Goal: Information Seeking & Learning: Check status

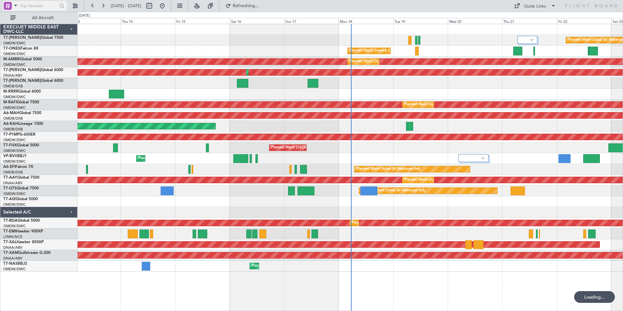
click at [16, 5] on span at bounding box center [16, 5] width 8 height 8
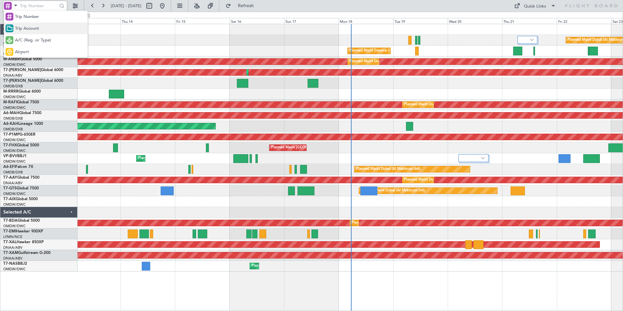
click at [22, 30] on span "Trip Account" at bounding box center [27, 28] width 24 height 7
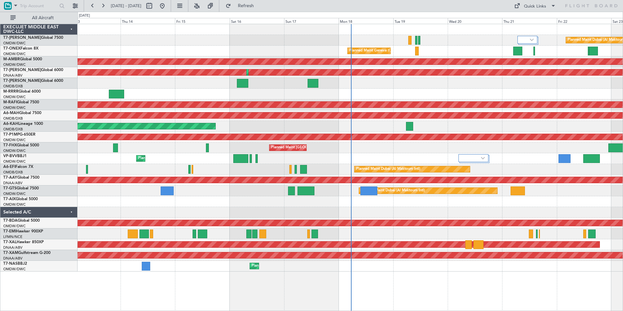
click at [22, 30] on div "EXECUJET MIDDLE EAST DWC-LLC" at bounding box center [38, 29] width 77 height 11
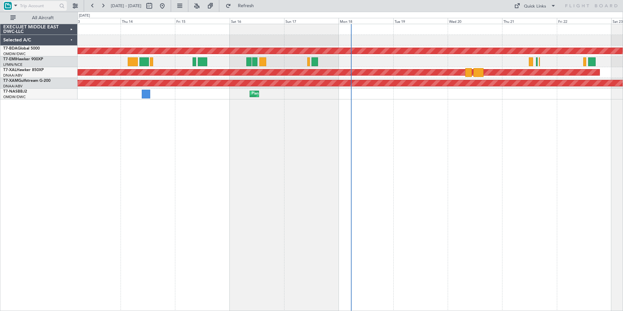
click at [15, 4] on span at bounding box center [16, 5] width 8 height 8
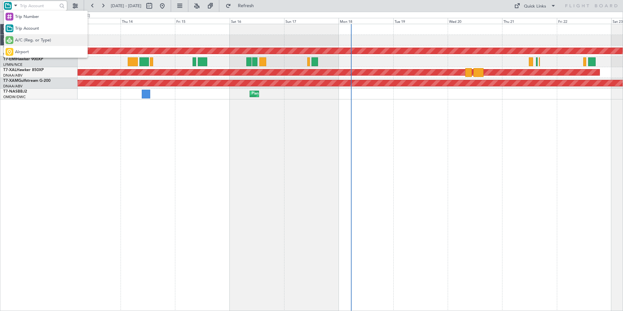
click at [31, 42] on span "A/C (Reg. or Type)" at bounding box center [33, 40] width 36 height 7
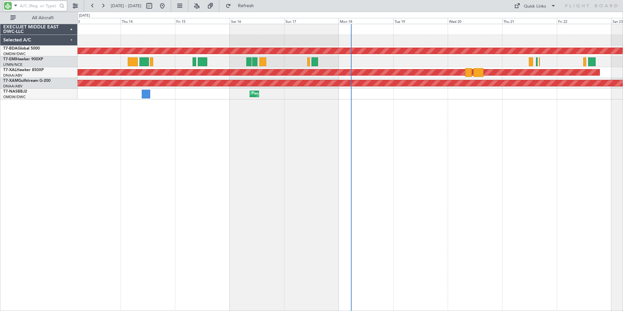
click at [29, 3] on input "text" at bounding box center [38, 6] width 37 height 10
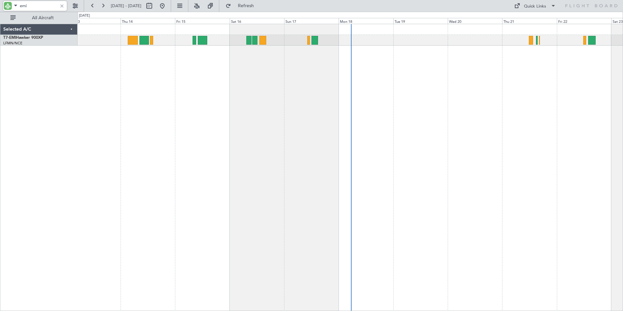
click at [279, 131] on div at bounding box center [351, 167] width 546 height 287
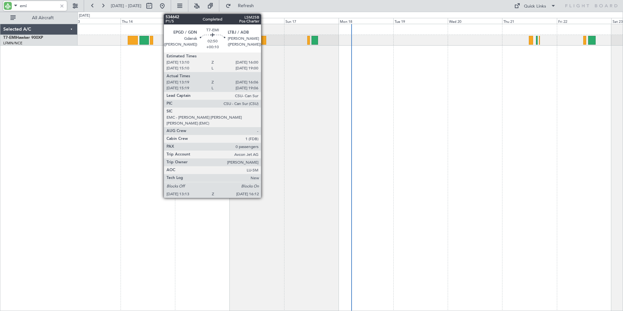
click at [264, 42] on div at bounding box center [263, 40] width 7 height 9
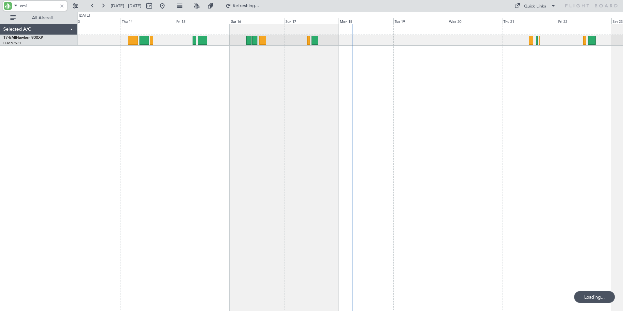
drag, startPoint x: 36, startPoint y: 6, endPoint x: -1, endPoint y: 6, distance: 36.8
click at [0, 6] on html "emi [DATE] - [DATE] Refreshing... Quick Links All Aircraft Selected A/C T7-EMI …" at bounding box center [311, 155] width 623 height 311
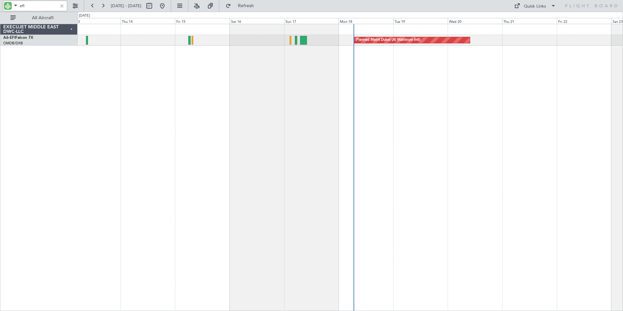
drag, startPoint x: 31, startPoint y: 5, endPoint x: 0, endPoint y: 5, distance: 30.6
click at [0, 5] on div "efi" at bounding box center [42, 6] width 84 height 12
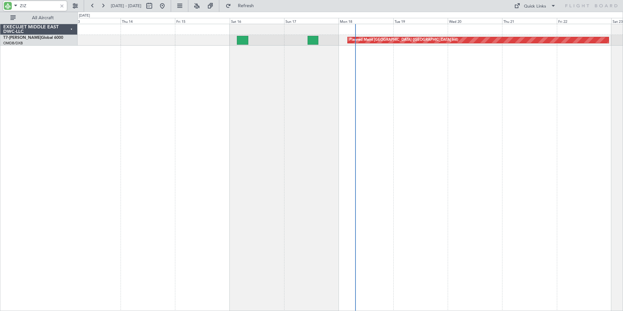
drag, startPoint x: 29, startPoint y: 6, endPoint x: -1, endPoint y: 5, distance: 30.0
click at [0, 5] on html "ZIZ [DATE] - [DATE] Refresh Quick Links All Aircraft Planned Maint [GEOGRAPHIC_…" at bounding box center [311, 155] width 623 height 311
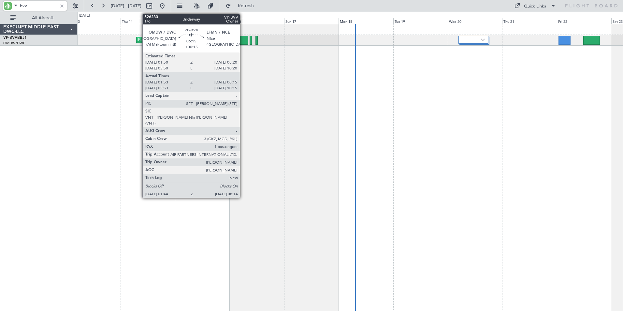
click at [243, 41] on div at bounding box center [240, 40] width 15 height 9
type input "bvv"
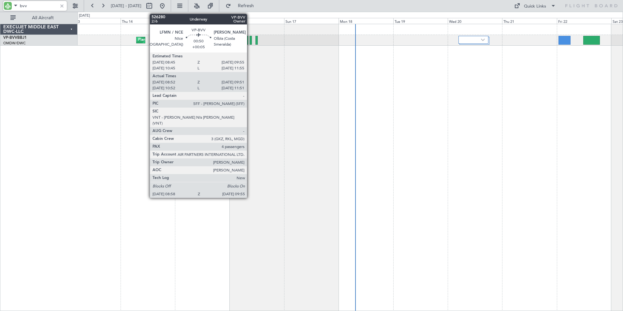
click at [250, 42] on div at bounding box center [251, 40] width 2 height 9
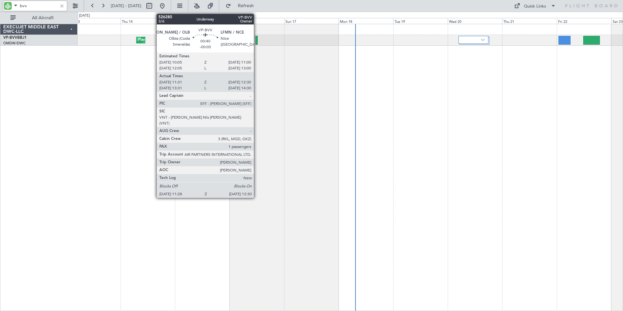
click at [257, 41] on div at bounding box center [257, 40] width 3 height 9
